Goal: Navigation & Orientation: Find specific page/section

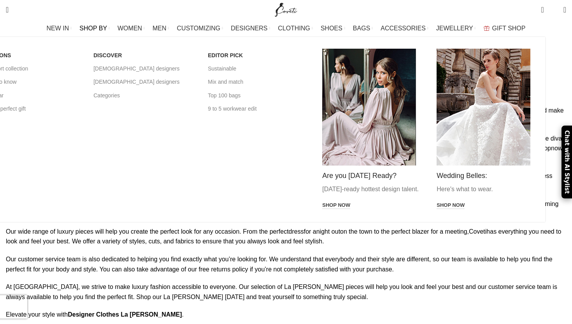
click at [110, 25] on link "SHOP BY" at bounding box center [94, 29] width 30 height 16
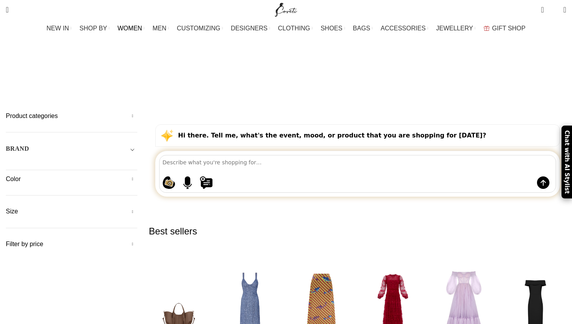
click at [142, 30] on span "WOMEN" at bounding box center [130, 28] width 25 height 7
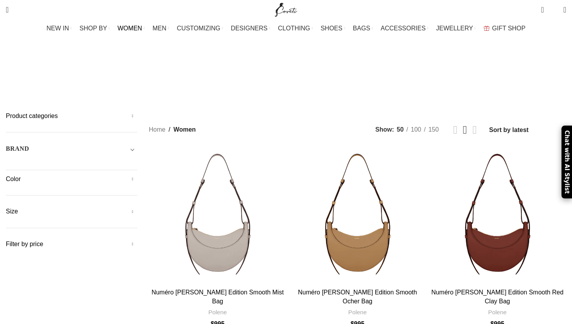
click at [29, 144] on h5 "BRAND" at bounding box center [17, 148] width 23 height 9
